Goal: Information Seeking & Learning: Learn about a topic

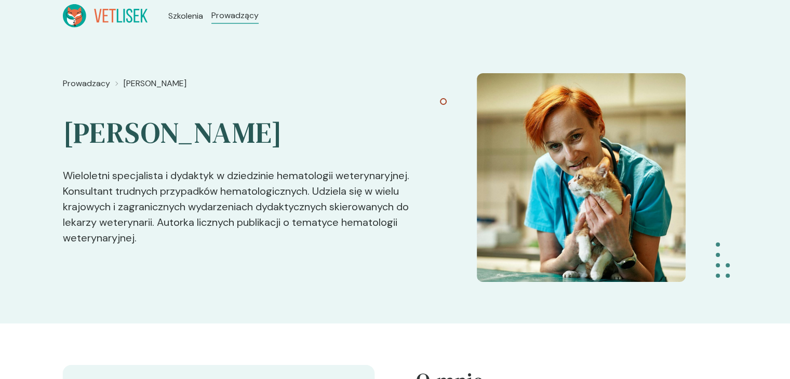
drag, startPoint x: 242, startPoint y: 254, endPoint x: 53, endPoint y: 154, distance: 213.9
click at [53, 154] on div "Prowadzacy [PERSON_NAME] [PERSON_NAME] specjalista i dydaktyk w dziedzinie hema…" at bounding box center [395, 178] width 790 height 292
click at [133, 187] on p "Wieloletni specjalista i dydaktyk w dziedzinie hematologii weterynaryjnej. Kons…" at bounding box center [244, 198] width 362 height 94
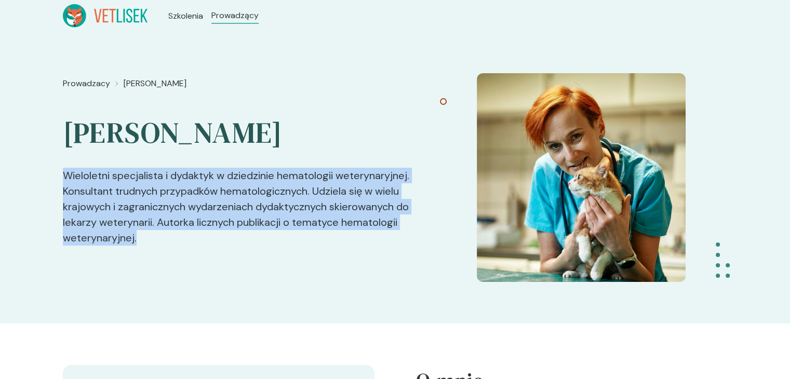
click at [133, 187] on p "Wieloletni specjalista i dydaktyk w dziedzinie hematologii weterynaryjnej. Kons…" at bounding box center [244, 198] width 362 height 94
click at [175, 230] on p "Wieloletni specjalista i dydaktyk w dziedzinie hematologii weterynaryjnej. Kons…" at bounding box center [244, 198] width 362 height 94
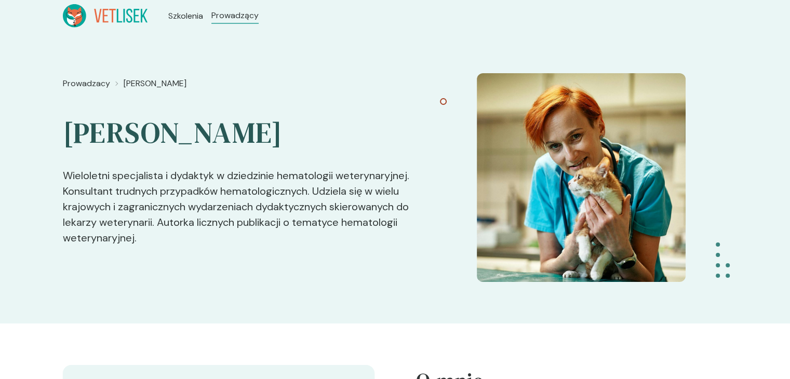
click at [175, 230] on p "Wieloletni specjalista i dydaktyk w dziedzinie hematologii weterynaryjnej. Kons…" at bounding box center [244, 198] width 362 height 94
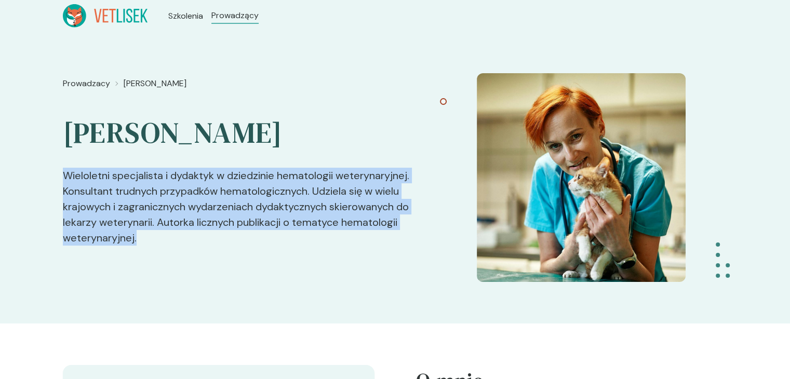
click at [175, 230] on p "Wieloletni specjalista i dydaktyk w dziedzinie hematologii weterynaryjnej. Kons…" at bounding box center [244, 198] width 362 height 94
click at [179, 253] on div "Prowadzacy [PERSON_NAME] [PERSON_NAME] specjalista i dydaktyk w dziedzinie hema…" at bounding box center [244, 177] width 362 height 209
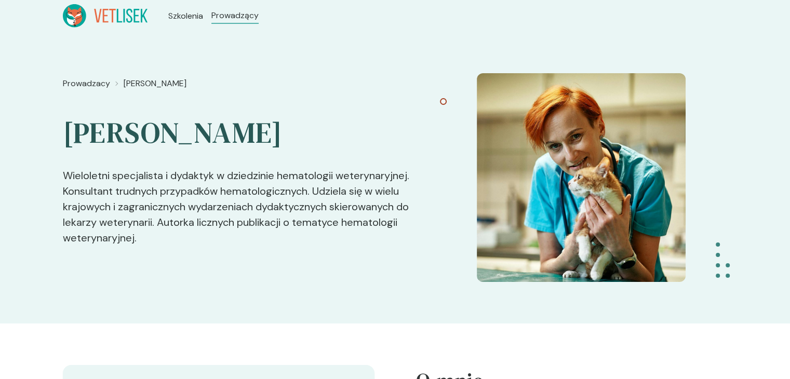
drag, startPoint x: 176, startPoint y: 243, endPoint x: 33, endPoint y: 157, distance: 167.5
click at [33, 157] on div "Prowadzacy [PERSON_NAME] [PERSON_NAME] specjalista i dydaktyk w dziedzinie hema…" at bounding box center [395, 178] width 790 height 292
click at [215, 216] on p "Wieloletni specjalista i dydaktyk w dziedzinie hematologii weterynaryjnej. Kons…" at bounding box center [244, 198] width 362 height 94
click at [173, 21] on span "Szkolenia" at bounding box center [187, 16] width 38 height 12
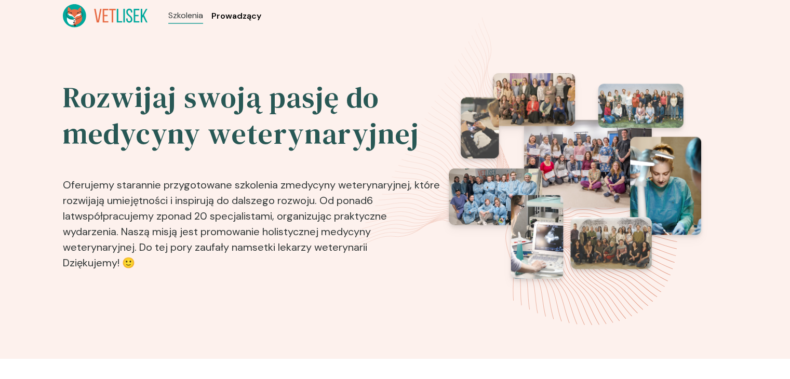
click at [227, 13] on span "Prowadzący" at bounding box center [236, 16] width 50 height 12
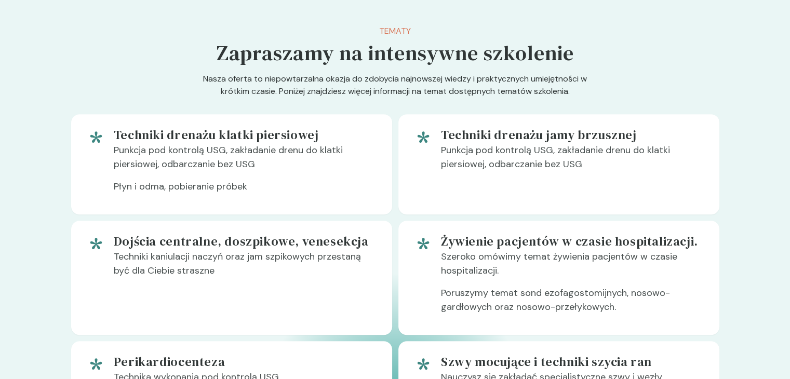
scroll to position [519, 0]
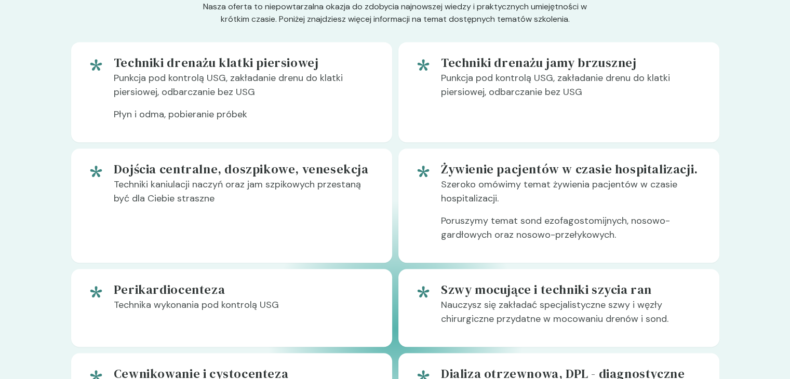
scroll to position [571, 0]
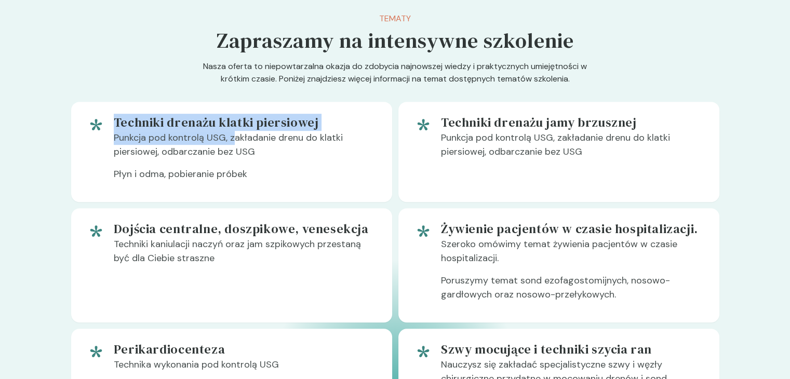
drag, startPoint x: 129, startPoint y: 124, endPoint x: 261, endPoint y: 148, distance: 134.5
click at [239, 146] on div "Techniki drenażu klatki piersiowej Punkcja pod kontrolą USG, zakładanie drenu d…" at bounding box center [231, 152] width 321 height 100
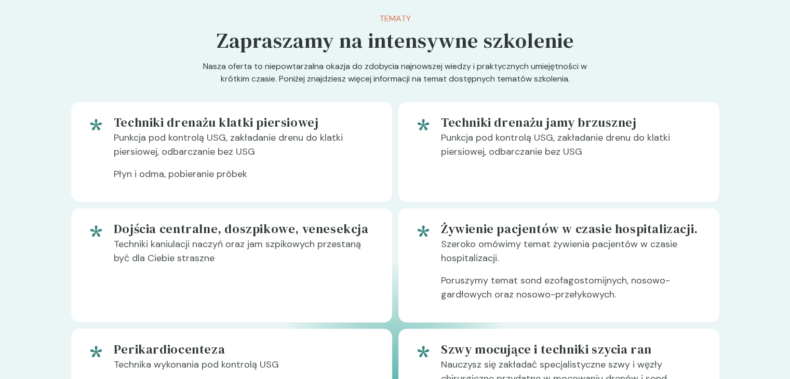
click at [263, 148] on p "Punkcja pod kontrolą USG, zakładanie drenu do klatki piersiowej, odbarczanie be…" at bounding box center [245, 149] width 262 height 36
click at [135, 119] on h5 "Techniki drenażu klatki piersiowej" at bounding box center [245, 122] width 262 height 17
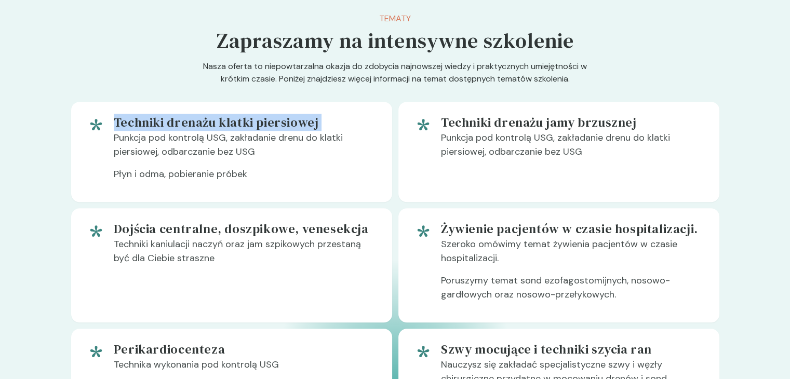
click at [135, 119] on h5 "Techniki drenażu klatki piersiowej" at bounding box center [245, 122] width 262 height 17
click at [265, 154] on p "Punkcja pod kontrolą USG, zakładanie drenu do klatki piersiowej, odbarczanie be…" at bounding box center [245, 149] width 262 height 36
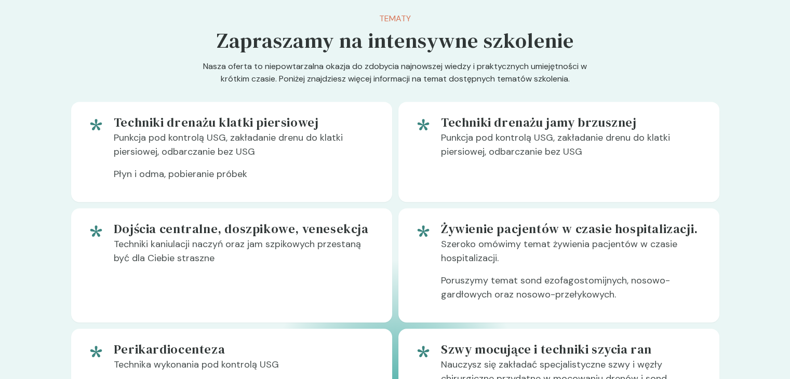
click at [265, 154] on p "Punkcja pod kontrolą USG, zakładanie drenu do klatki piersiowej, odbarczanie be…" at bounding box center [245, 149] width 262 height 36
click at [300, 188] on p "Płyn i odma, pobieranie próbek" at bounding box center [245, 178] width 262 height 22
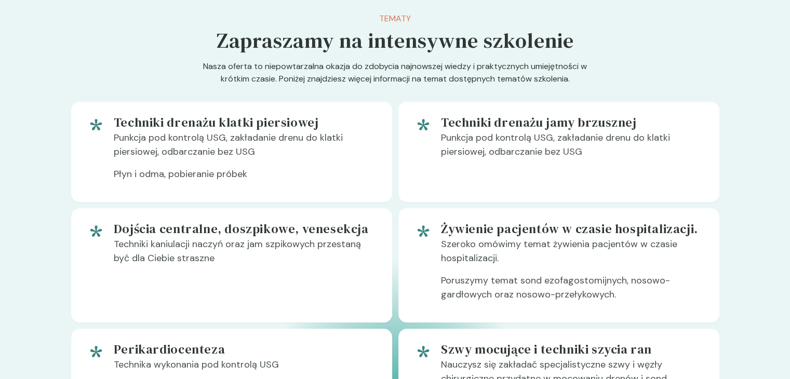
click at [639, 160] on p "Punkcja pod kontrolą USG, zakładanie drenu do klatki piersiowej, odbarczanie be…" at bounding box center [572, 149] width 262 height 36
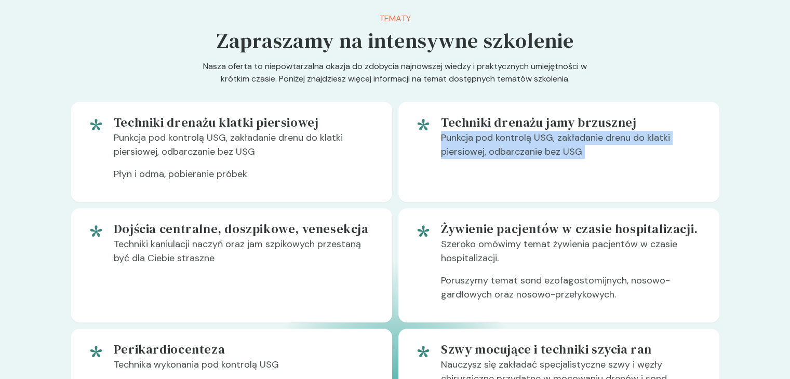
click at [637, 164] on p "Punkcja pod kontrolą USG, zakładanie drenu do klatki piersiowej, odbarczanie be…" at bounding box center [572, 149] width 262 height 36
click at [638, 176] on div "Techniki drenażu jamy brzusznej Punkcja pod kontrolą USG, zakładanie drenu do k…" at bounding box center [572, 151] width 262 height 75
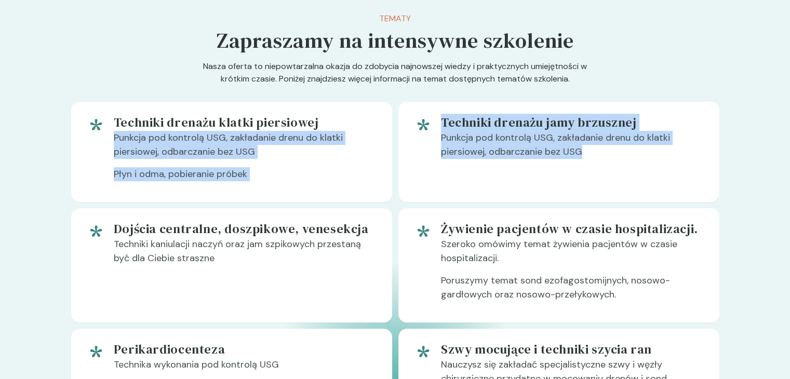
drag, startPoint x: 635, startPoint y: 157, endPoint x: 395, endPoint y: 125, distance: 242.9
click at [541, 150] on p "Punkcja pod kontrolą USG, zakładanie drenu do klatki piersiowej, odbarczanie be…" at bounding box center [572, 149] width 262 height 36
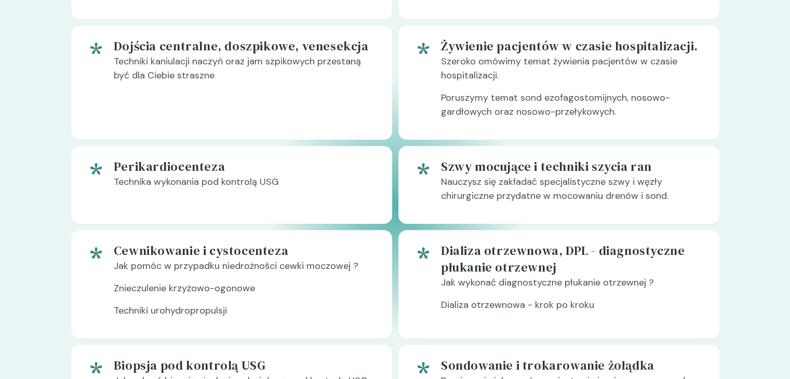
scroll to position [779, 0]
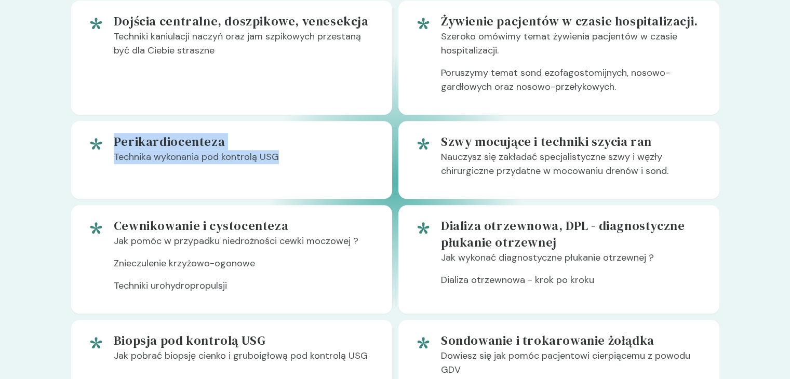
drag, startPoint x: 300, startPoint y: 164, endPoint x: 33, endPoint y: 143, distance: 267.1
click at [33, 143] on section "Tematy Zapraszamy na intensywne szkolenie Nasza oferta to niepowtarzalna okazja…" at bounding box center [395, 136] width 790 height 729
click at [356, 172] on div "Perikardiocenteza Technika wykonania pod kontrolą USG" at bounding box center [245, 159] width 262 height 53
drag, startPoint x: 185, startPoint y: 157, endPoint x: 63, endPoint y: 138, distance: 123.4
click at [64, 138] on div "Tematy Zapraszamy na intensywne szkolenie Nasza oferta to niepowtarzalna okazja…" at bounding box center [395, 136] width 664 height 729
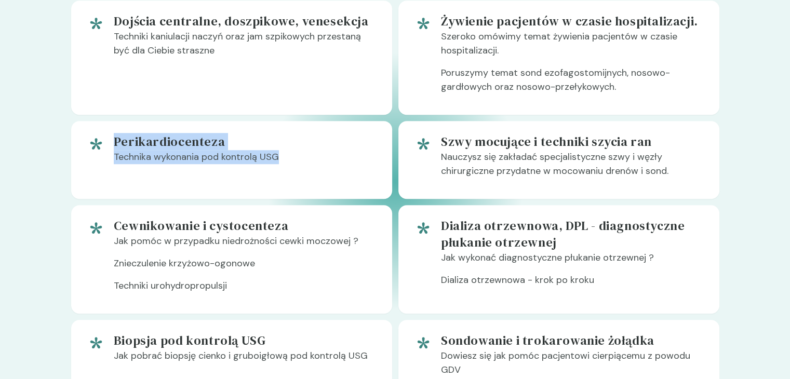
click at [260, 184] on div "Perikardiocenteza Technika wykonania pod kontrolą USG" at bounding box center [245, 159] width 262 height 53
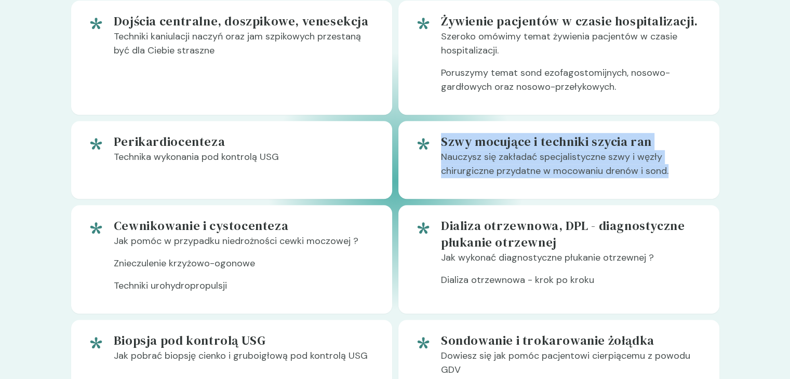
drag, startPoint x: 444, startPoint y: 139, endPoint x: 745, endPoint y: 179, distance: 303.8
click at [745, 179] on section "Tematy Zapraszamy na intensywne szkolenie Nasza oferta to niepowtarzalna okazja…" at bounding box center [395, 136] width 790 height 729
click at [669, 181] on p "Nauczysz się zakładać specjalistyczne szwy i węzły chirurgiczne przydatne w moc…" at bounding box center [572, 168] width 262 height 36
drag, startPoint x: 683, startPoint y: 171, endPoint x: 430, endPoint y: 131, distance: 255.9
click at [430, 131] on div "Szwy mocujące i techniki szycia ran Nauczysz się zakładać specjalistyczne szwy …" at bounding box center [558, 160] width 321 height 78
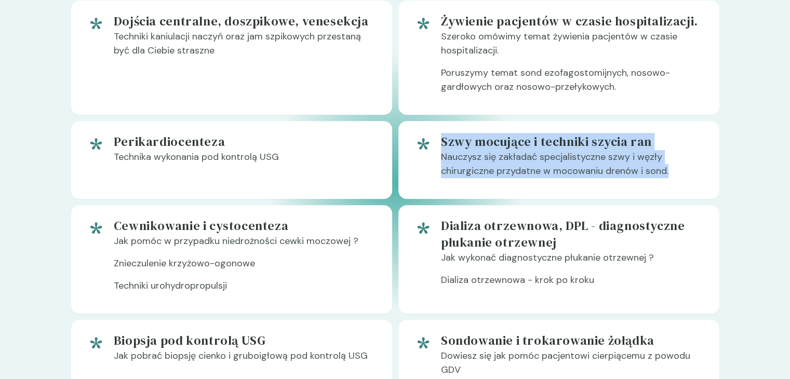
click at [444, 164] on p "Nauczysz się zakładać specjalistyczne szwy i węzły chirurgiczne przydatne w moc…" at bounding box center [572, 168] width 262 height 36
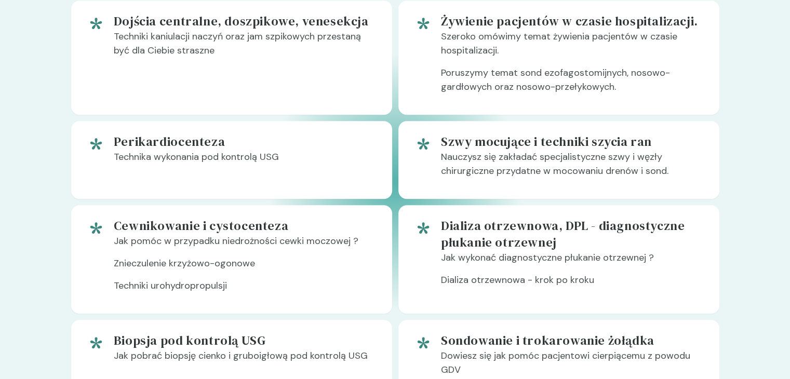
scroll to position [934, 0]
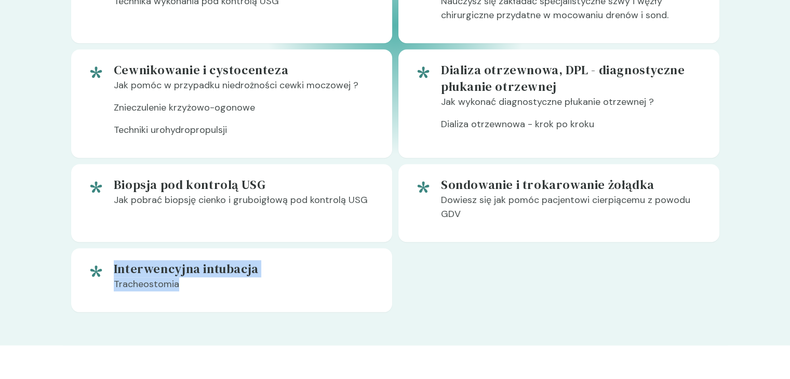
drag, startPoint x: 227, startPoint y: 283, endPoint x: 66, endPoint y: 253, distance: 163.2
click at [153, 268] on h5 "Interwencyjna intubacja" at bounding box center [245, 269] width 262 height 17
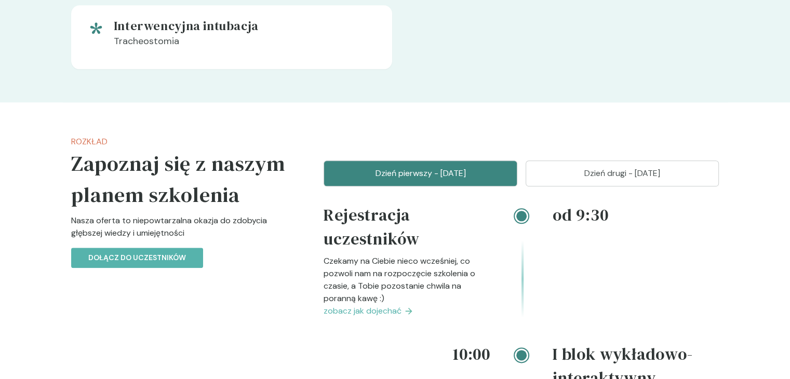
scroll to position [1249, 0]
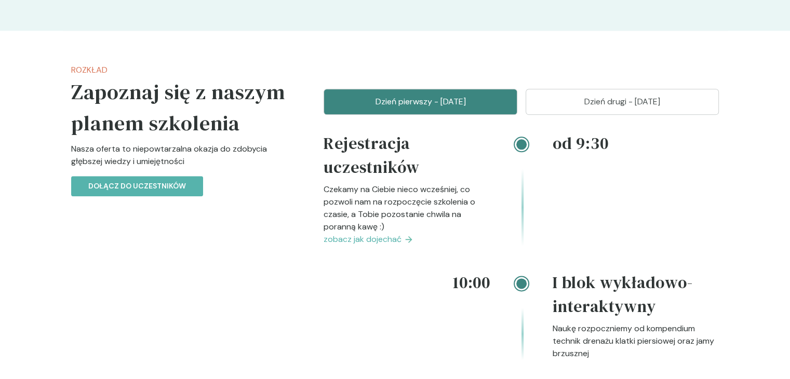
click at [599, 104] on p "Dzień drugi - 07 grudzień" at bounding box center [622, 102] width 168 height 12
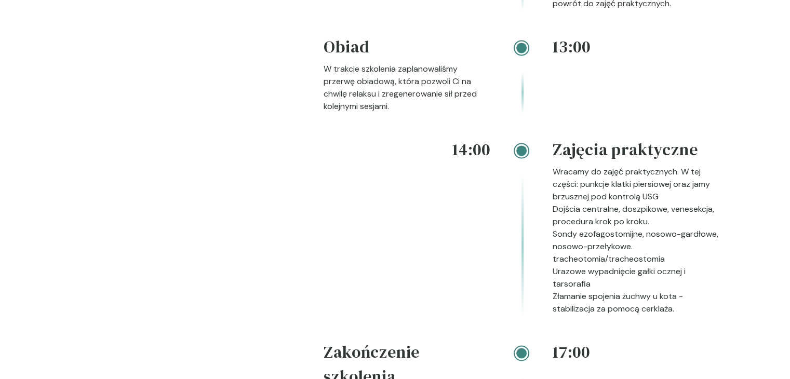
scroll to position [1664, 0]
